Goal: Check status: Check status

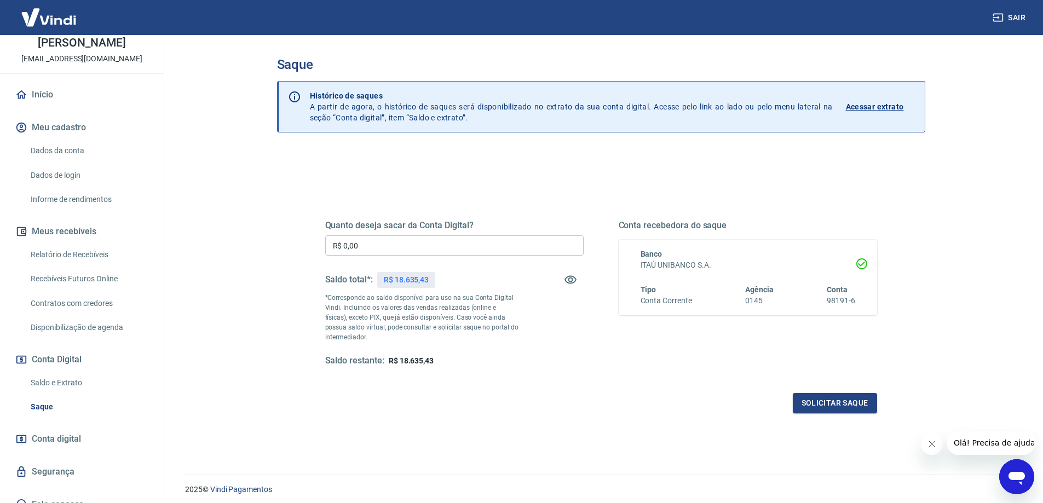
scroll to position [68, 0]
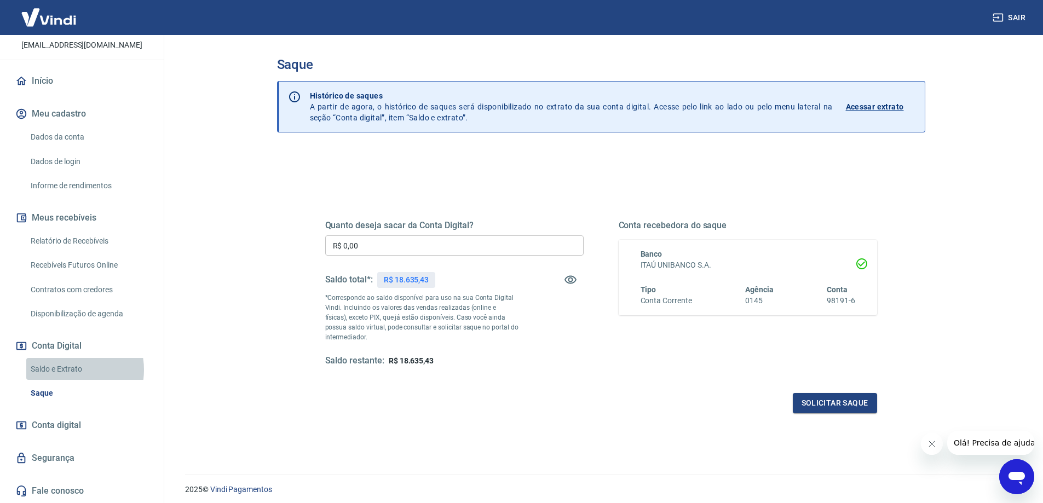
click at [65, 370] on link "Saldo e Extrato" at bounding box center [88, 369] width 124 height 22
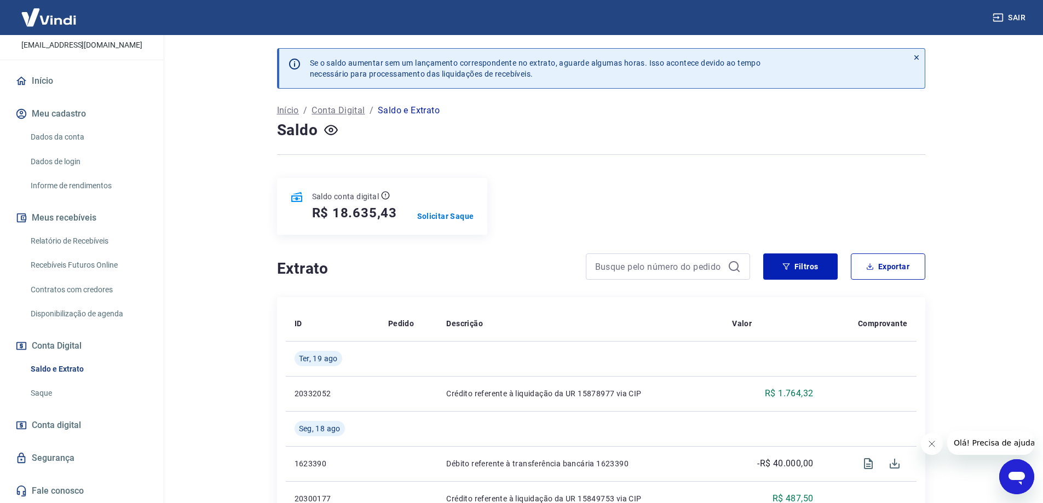
click at [284, 113] on p "Início" at bounding box center [288, 110] width 22 height 13
